Goal: Navigation & Orientation: Find specific page/section

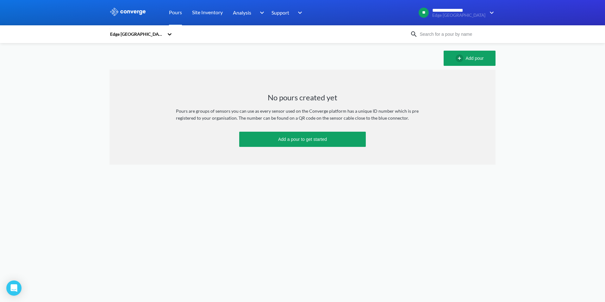
click at [167, 35] on icon at bounding box center [169, 34] width 6 height 6
click at [128, 50] on div "Cambridge RFB ML" at bounding box center [140, 51] width 63 height 12
click at [165, 36] on div "Cambridge RFB ML" at bounding box center [137, 34] width 57 height 15
click at [149, 76] on div "NHM Unlocked" at bounding box center [140, 75] width 63 height 12
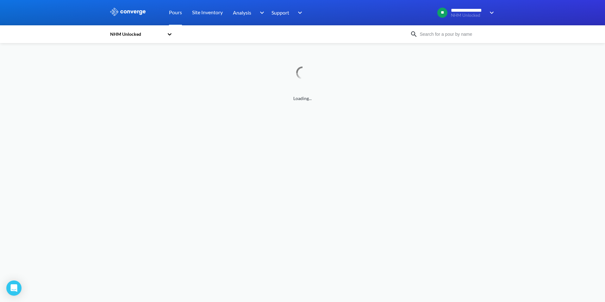
click at [552, 114] on body "**********" at bounding box center [302, 151] width 605 height 302
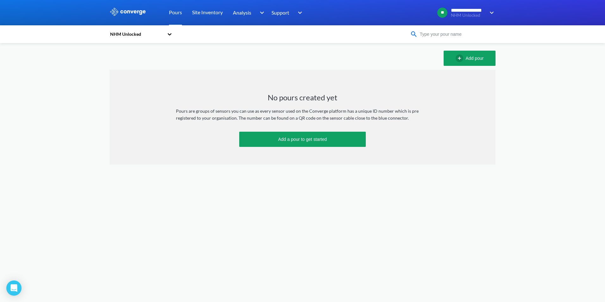
click at [438, 33] on input at bounding box center [456, 34] width 77 height 7
click at [205, 16] on link "Site Inventory" at bounding box center [207, 12] width 31 height 25
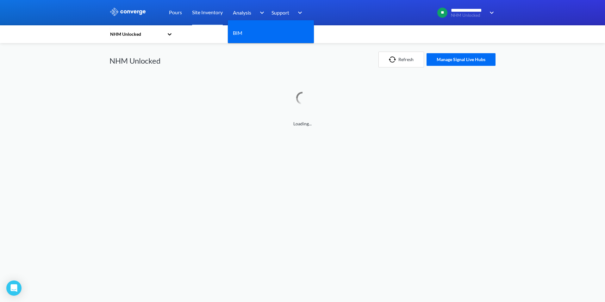
click at [252, 13] on div "Analysis" at bounding box center [249, 12] width 33 height 25
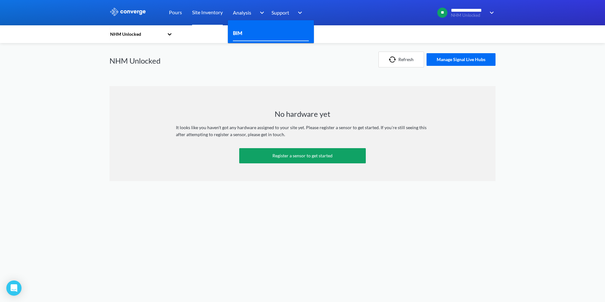
click at [240, 29] on link "BIM" at bounding box center [237, 33] width 9 height 8
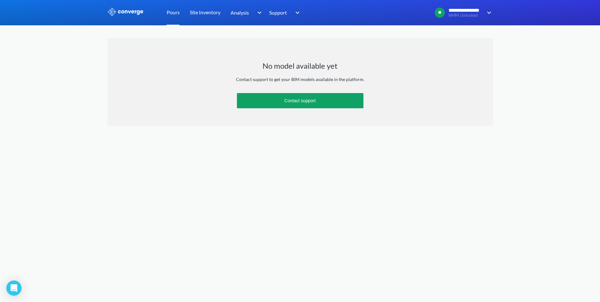
click at [177, 15] on link "Pours" at bounding box center [173, 12] width 13 height 25
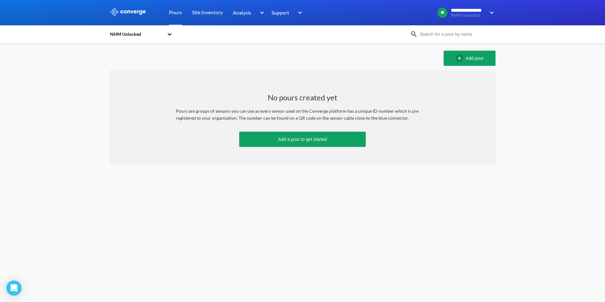
click at [144, 40] on div "NHM Unlocked" at bounding box center [137, 34] width 57 height 15
click at [116, 77] on div "NHM Unlocked" at bounding box center [140, 75] width 63 height 12
click at [131, 34] on div "NHM Unlocked" at bounding box center [136, 34] width 54 height 7
click at [130, 52] on div "Cambridge RFB ML" at bounding box center [140, 51] width 63 height 12
click at [132, 35] on div "Cambridge RFB ML" at bounding box center [136, 34] width 54 height 7
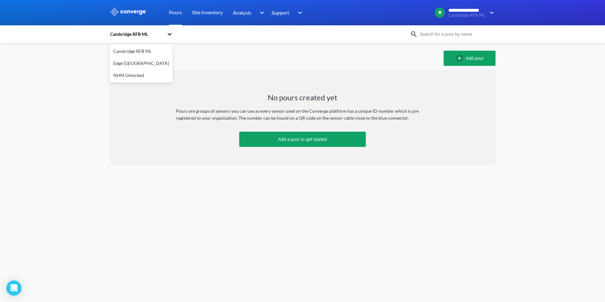
click at [83, 78] on div "**********" at bounding box center [302, 82] width 605 height 165
